Goal: Contribute content: Contribute content

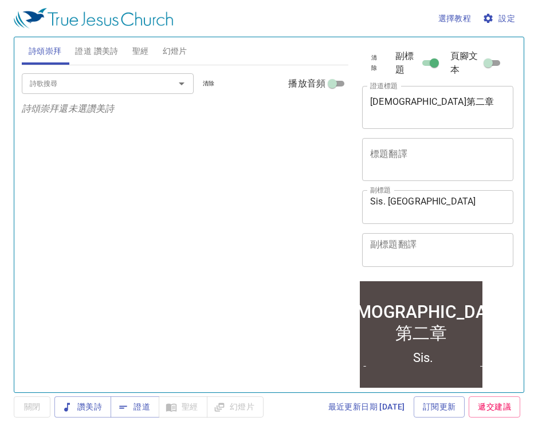
click at [500, 18] on span "設定" at bounding box center [500, 18] width 30 height 14
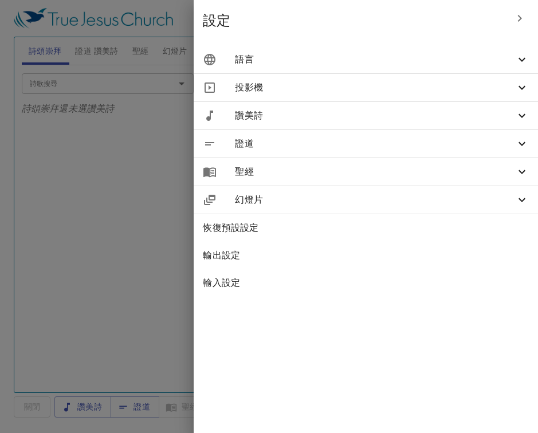
click at [527, 59] on icon at bounding box center [522, 60] width 14 height 14
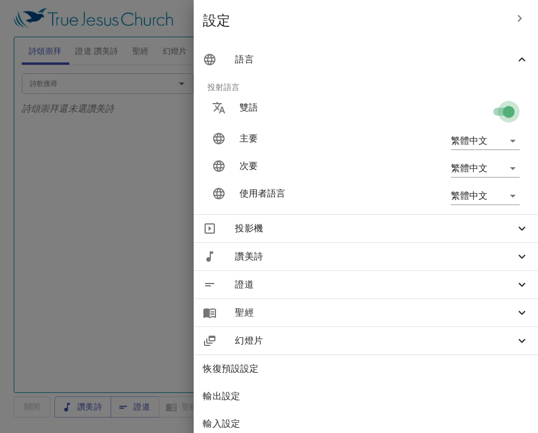
click at [510, 111] on input "checkbox" at bounding box center [508, 114] width 65 height 22
checkbox input "false"
click at [159, 170] on div at bounding box center [269, 216] width 538 height 433
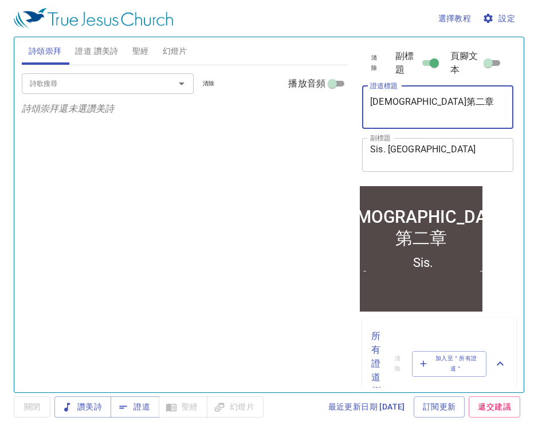
click at [443, 101] on textarea "馬可福音第二章" at bounding box center [437, 107] width 135 height 22
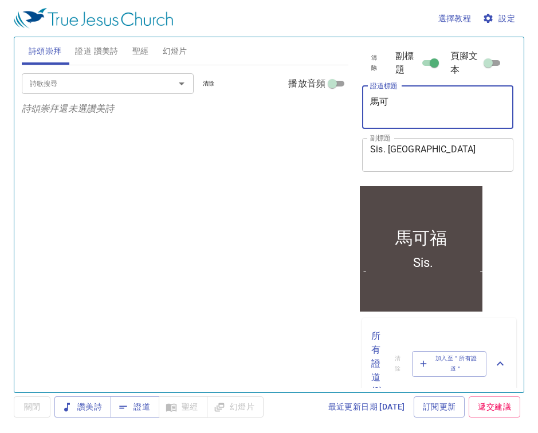
type textarea "馬"
paste textarea "[PERSON_NAME][DEMOGRAPHIC_DATA]第九章"
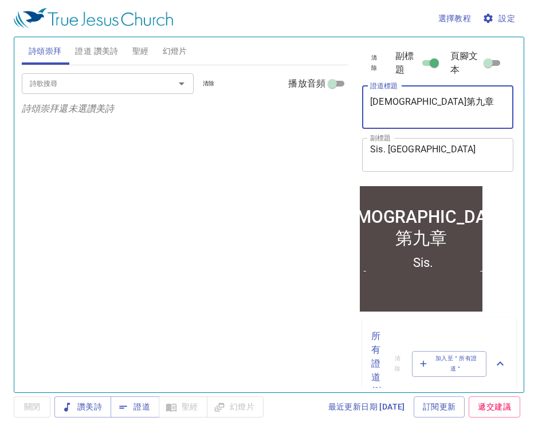
type textarea "[PERSON_NAME][DEMOGRAPHIC_DATA]第九章"
click at [423, 147] on textarea "Sis. Carrol" at bounding box center [437, 155] width 135 height 22
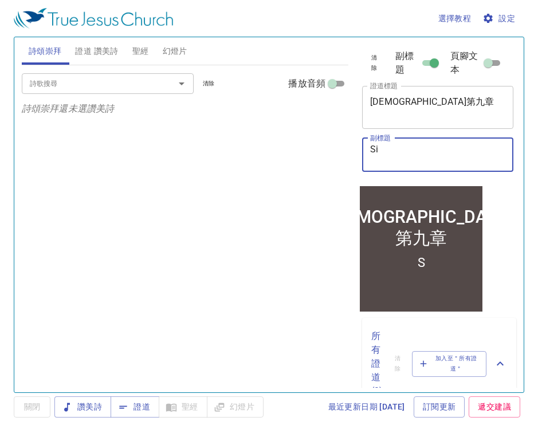
type textarea "S"
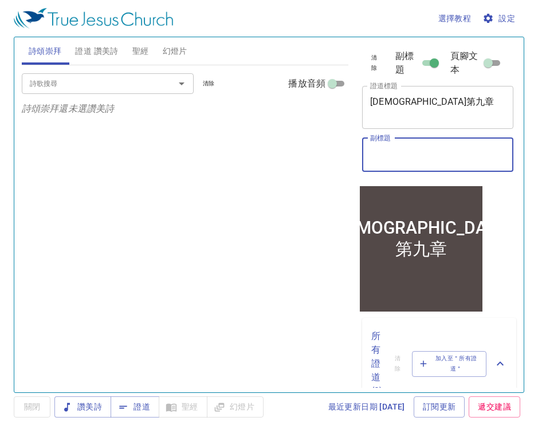
click at [414, 144] on textarea "副標題" at bounding box center [437, 155] width 135 height 22
click at [392, 154] on textarea "副標題" at bounding box center [437, 155] width 135 height 22
paste textarea "Br. [PERSON_NAME]"
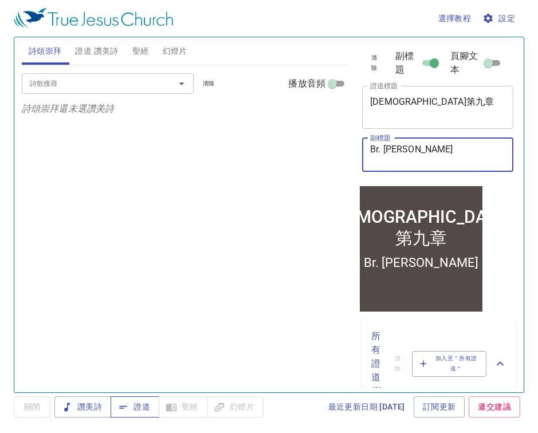
type textarea "Br. [PERSON_NAME]"
click at [143, 408] on span "證道" at bounding box center [135, 407] width 30 height 14
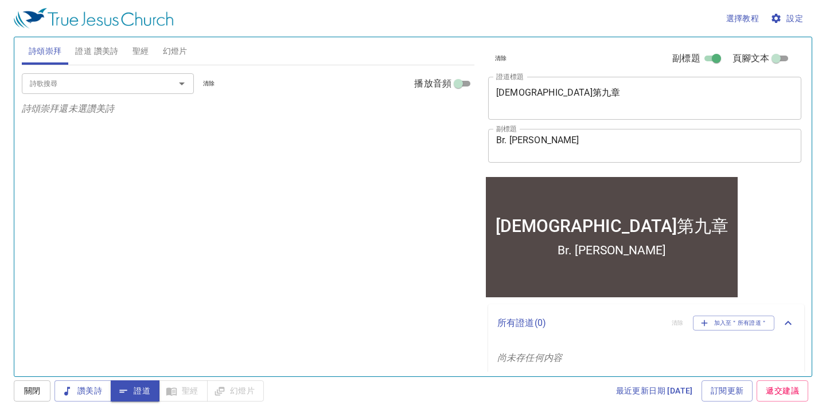
click at [142, 51] on span "聖經" at bounding box center [140, 51] width 17 height 14
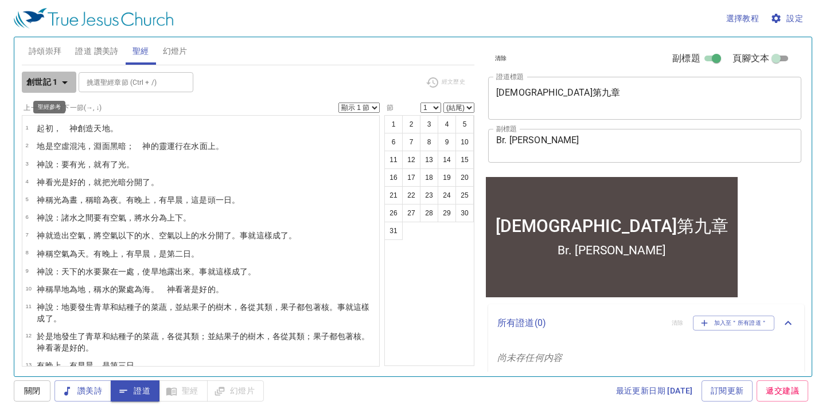
click at [69, 81] on icon "button" at bounding box center [65, 83] width 14 height 14
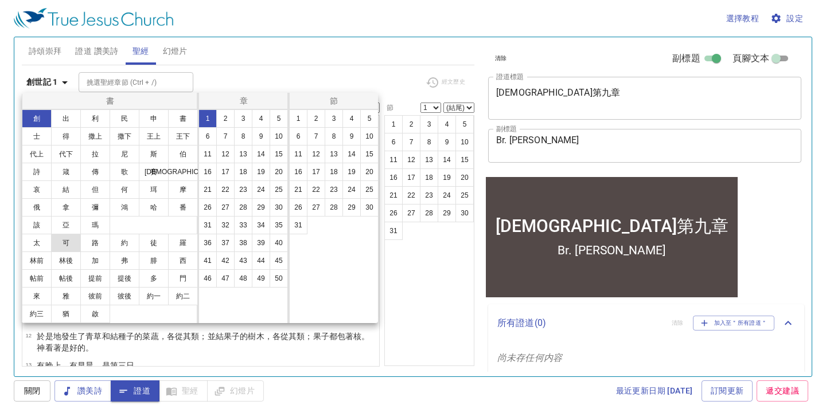
click at [71, 244] on button "可" at bounding box center [66, 243] width 30 height 18
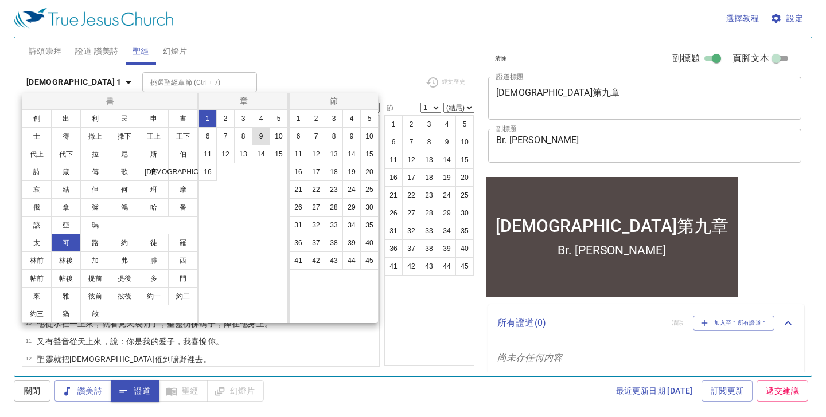
click at [261, 140] on button "9" at bounding box center [261, 136] width 18 height 18
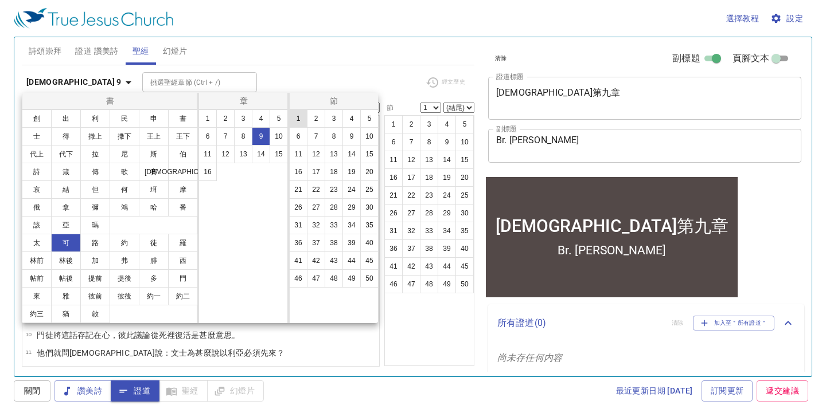
click at [300, 122] on button "1" at bounding box center [298, 118] width 18 height 18
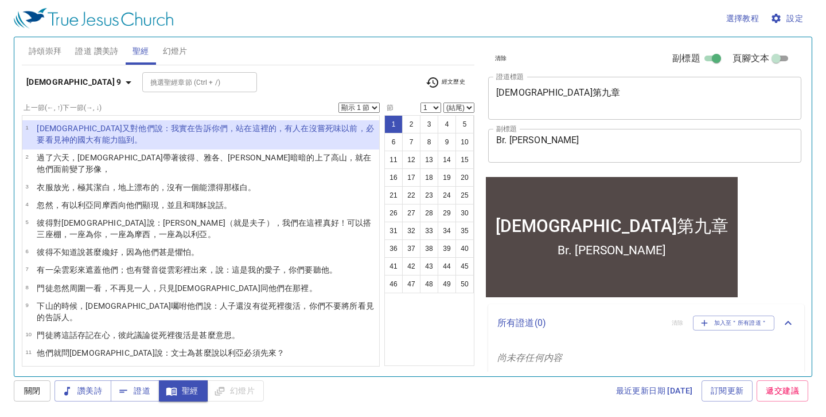
click at [289, 122] on ul "1 2 3 4 5 6 7 8 9 10 11 12 13 14 15 16 17 18 19 20 21 22 23 24 25 26 27 28 29 3…" at bounding box center [255, 153] width 67 height 100
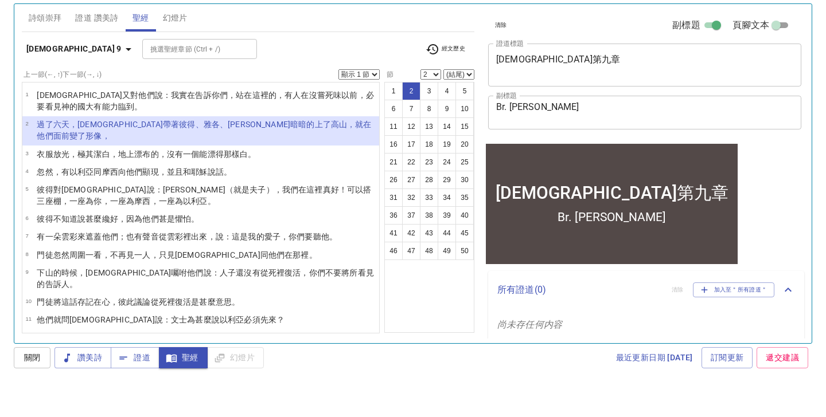
select select "3"
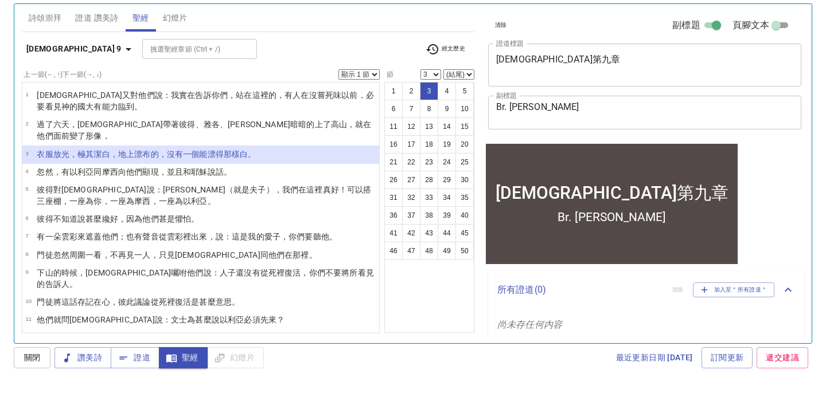
select select "2"
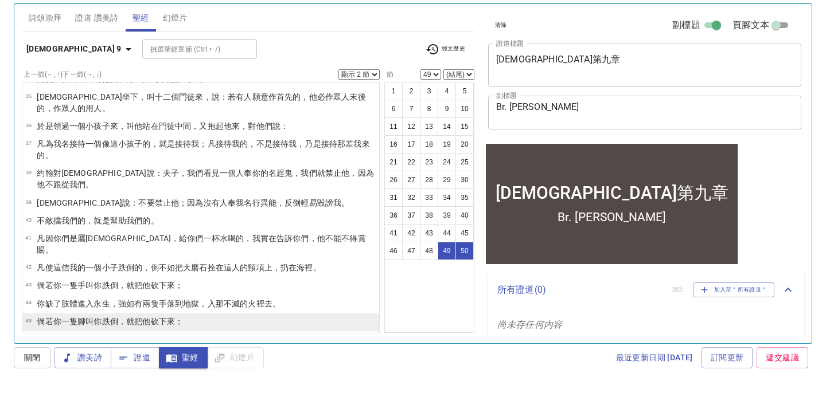
select select "47"
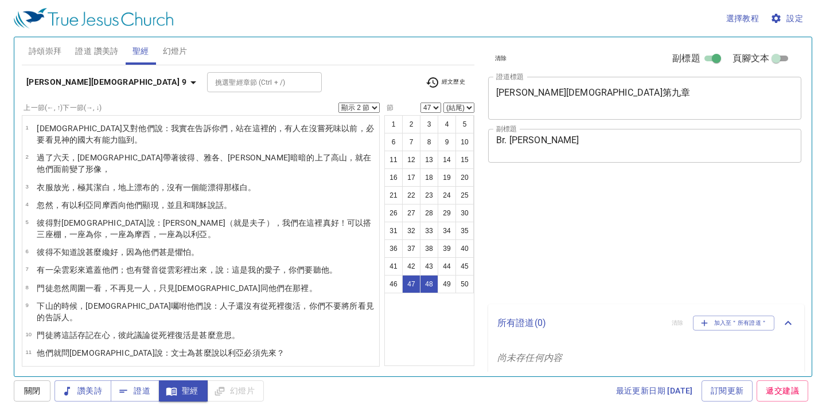
select select "2"
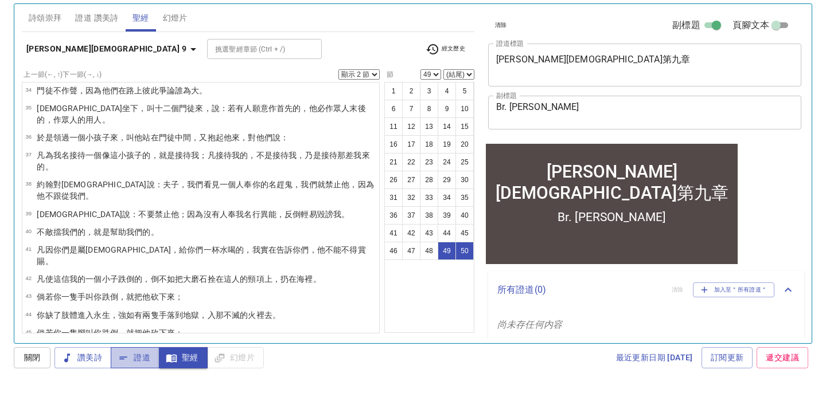
click at [144, 384] on span "證道" at bounding box center [135, 391] width 30 height 14
click at [393, 115] on button "1" at bounding box center [393, 124] width 18 height 18
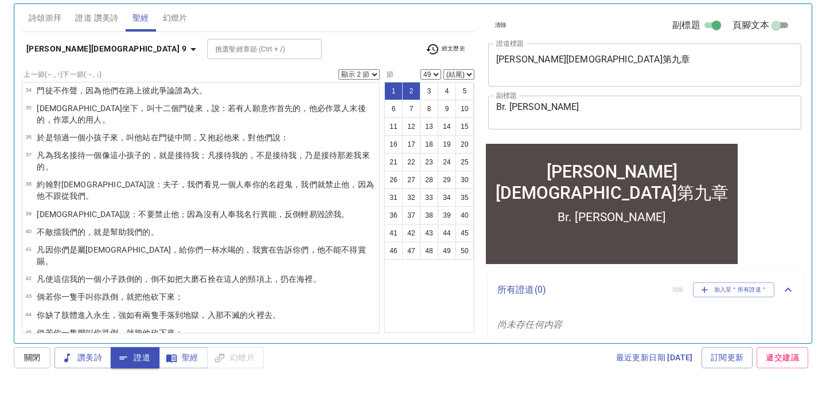
select select "1"
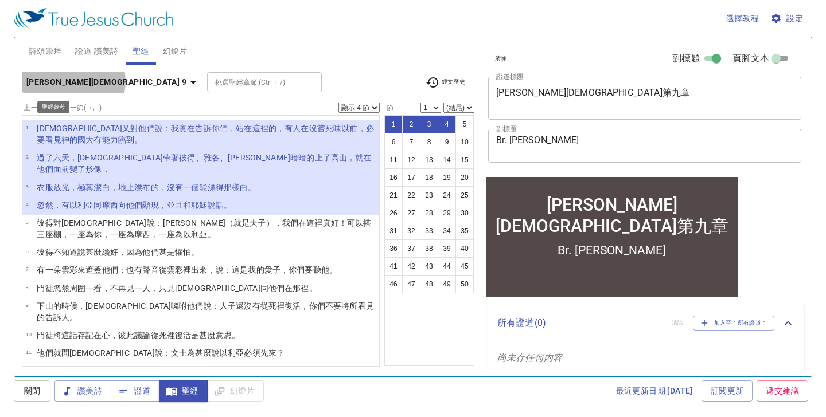
click at [190, 81] on icon "button" at bounding box center [193, 82] width 6 height 3
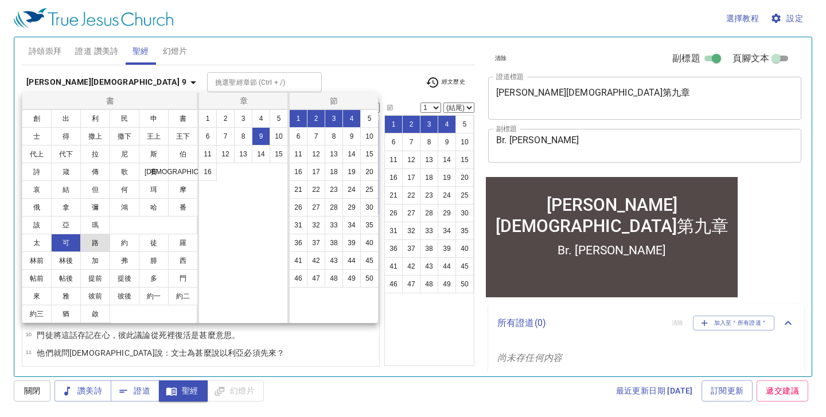
click at [96, 242] on button "路" at bounding box center [95, 243] width 30 height 18
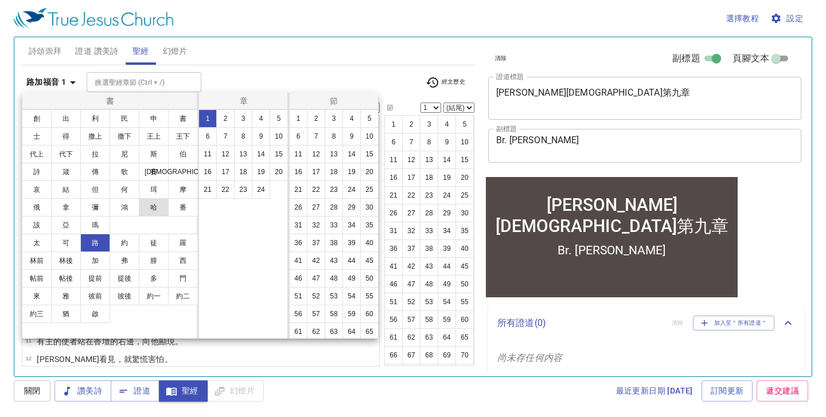
select select "1"
click at [257, 142] on button "9" at bounding box center [261, 136] width 18 height 18
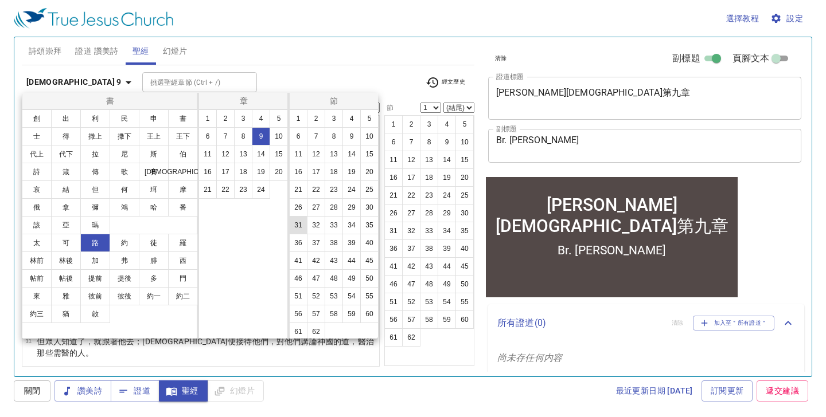
click at [298, 225] on button "31" at bounding box center [298, 225] width 18 height 18
select select "31"
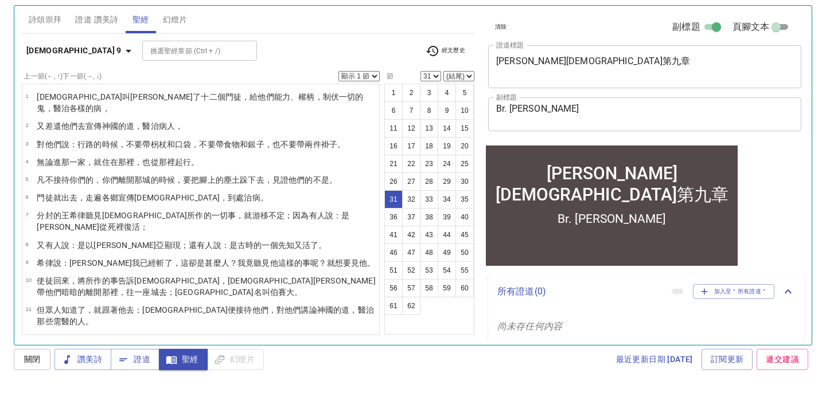
scroll to position [482, 0]
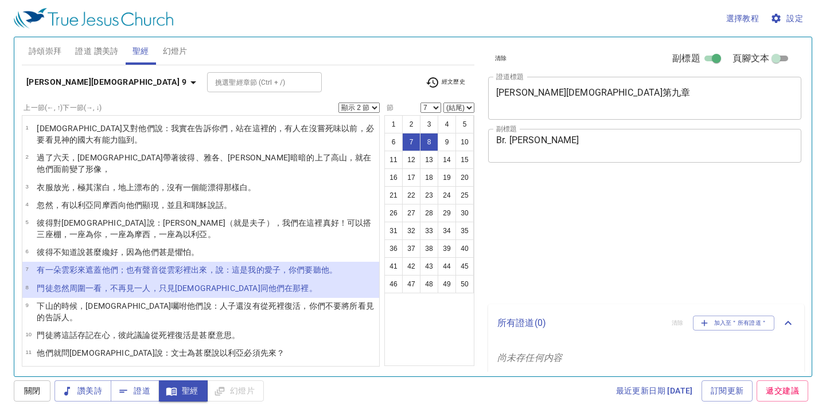
select select "2"
select select "7"
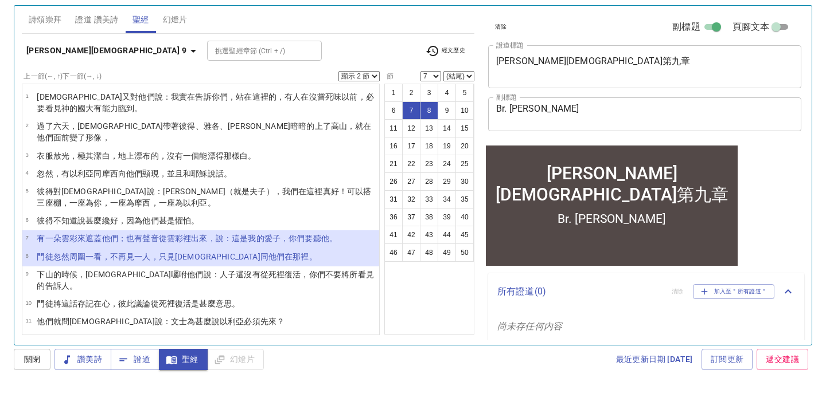
scroll to position [19, 0]
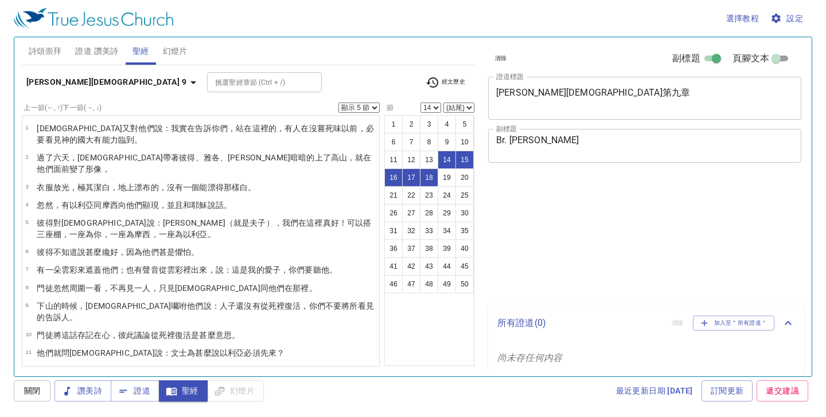
select select "5"
select select "14"
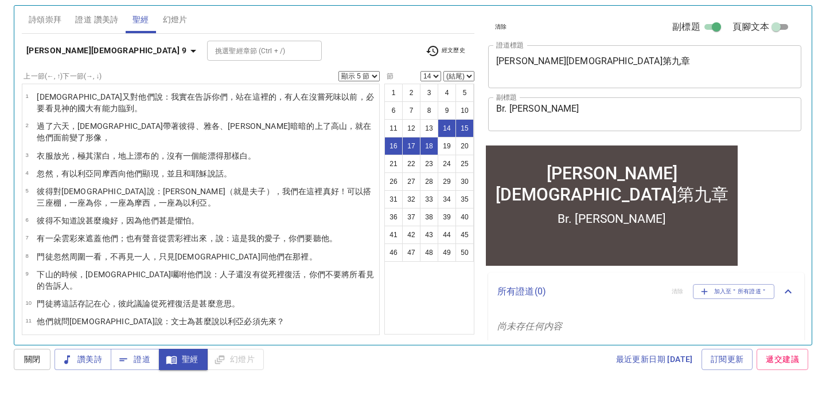
scroll to position [139, 0]
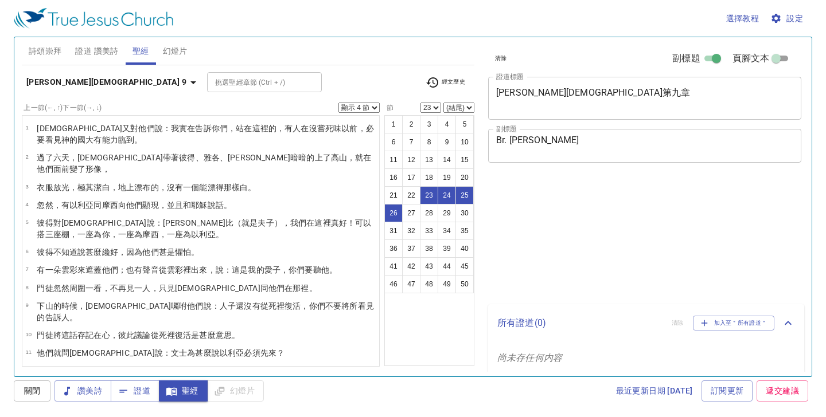
select select "4"
select select "23"
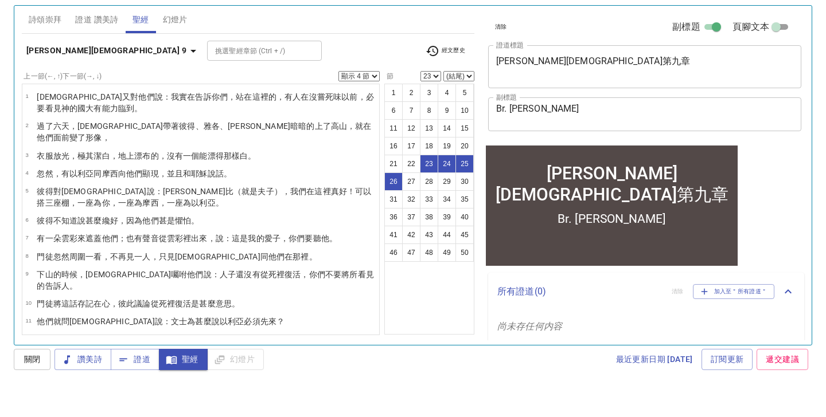
scroll to position [343, 0]
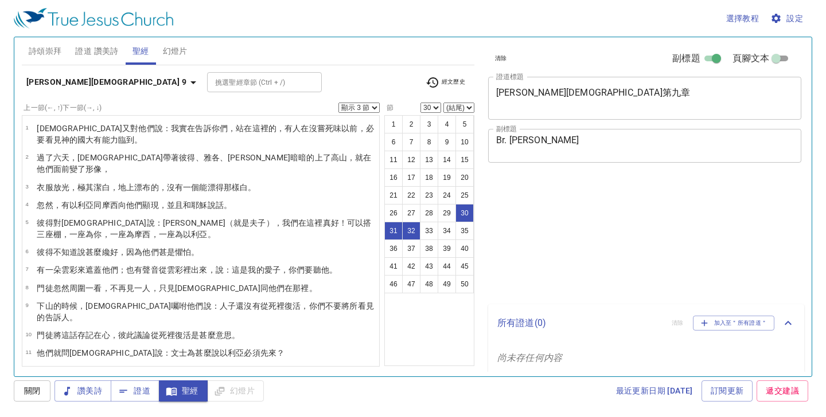
select select "3"
select select "30"
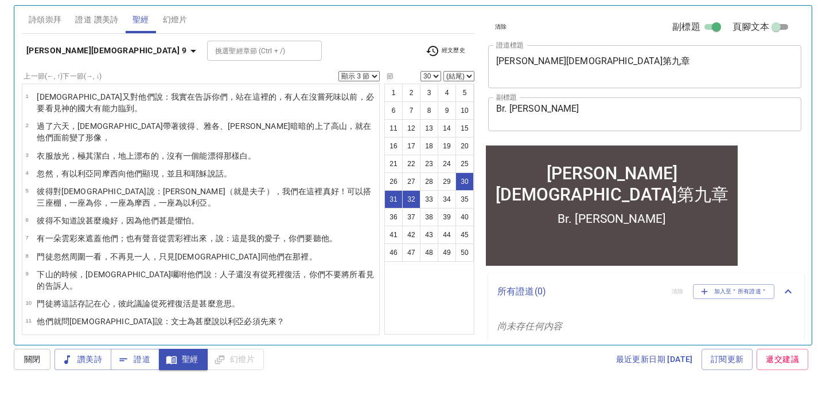
scroll to position [623, 0]
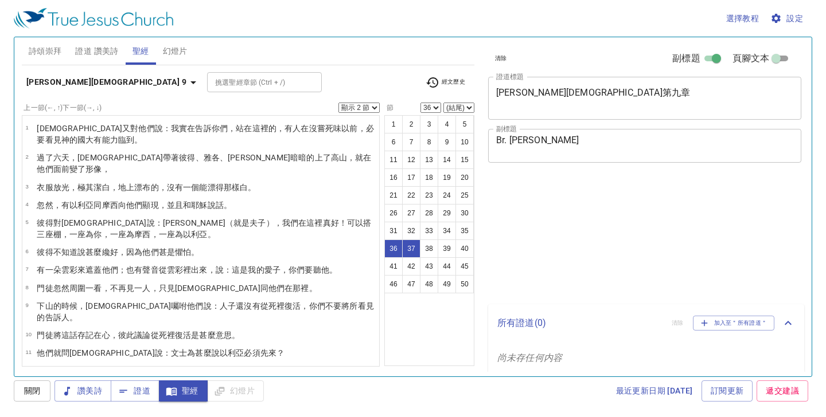
select select "2"
select select "36"
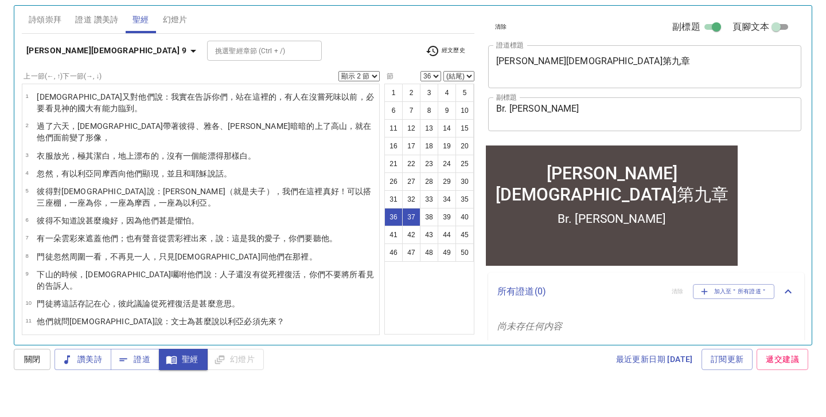
scroll to position [580, 0]
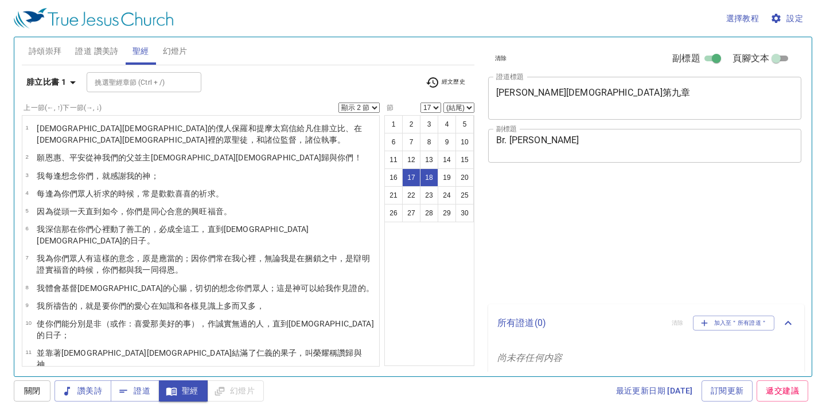
select select "2"
select select "17"
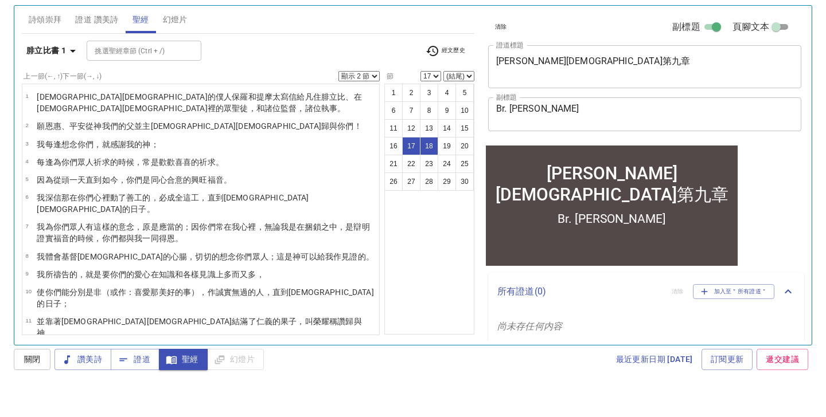
scroll to position [198, 0]
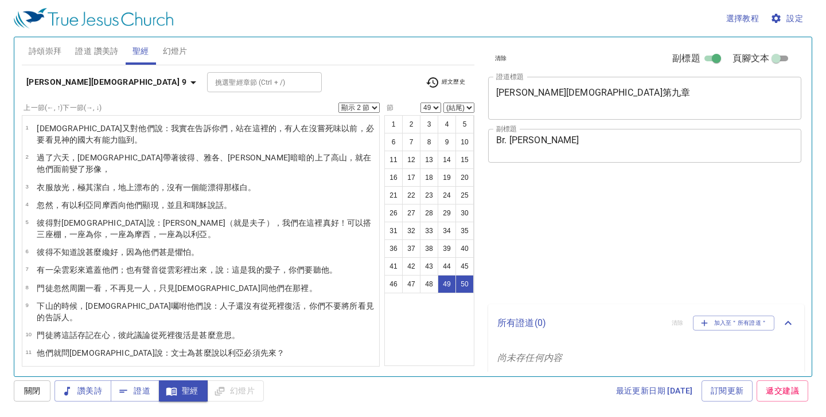
select select "2"
select select "49"
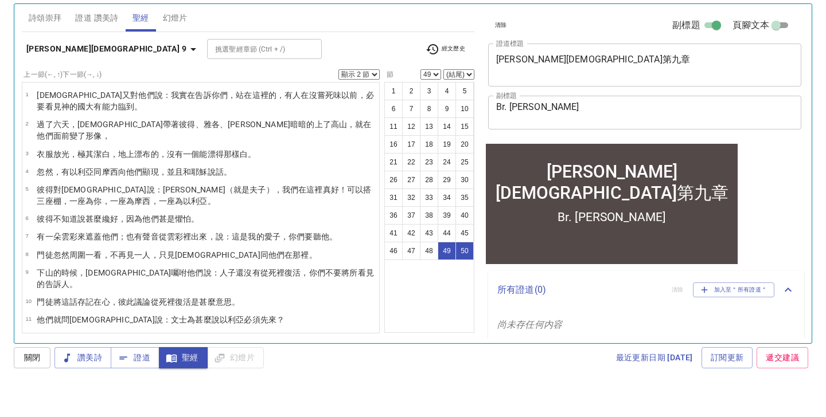
scroll to position [744, 0]
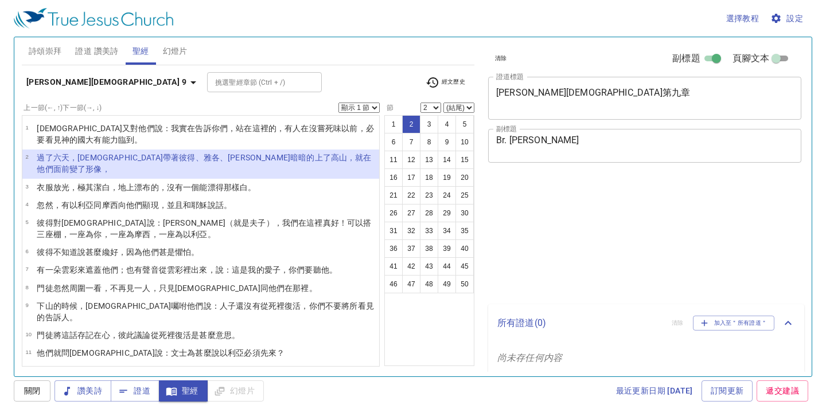
select select "2"
